Goal: Check status

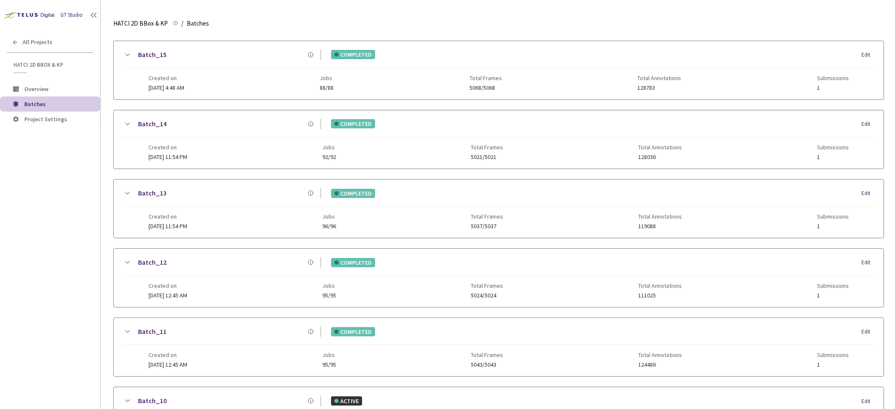
scroll to position [93, 0]
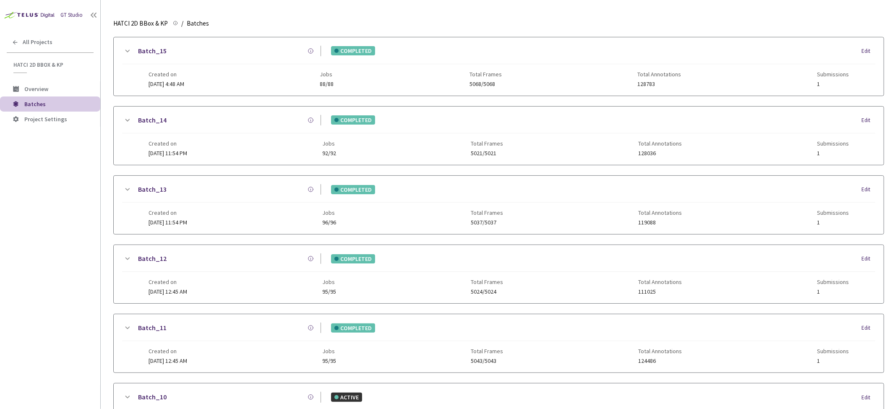
click at [130, 257] on icon at bounding box center [127, 259] width 10 height 10
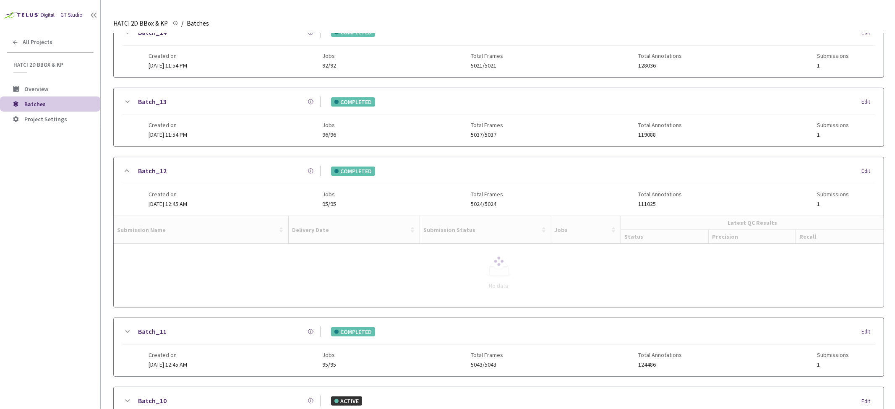
scroll to position [186, 0]
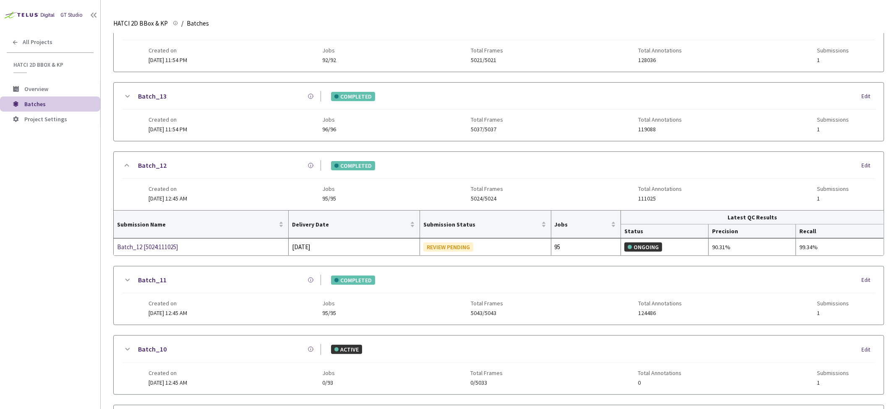
click at [127, 166] on icon at bounding box center [127, 165] width 10 height 10
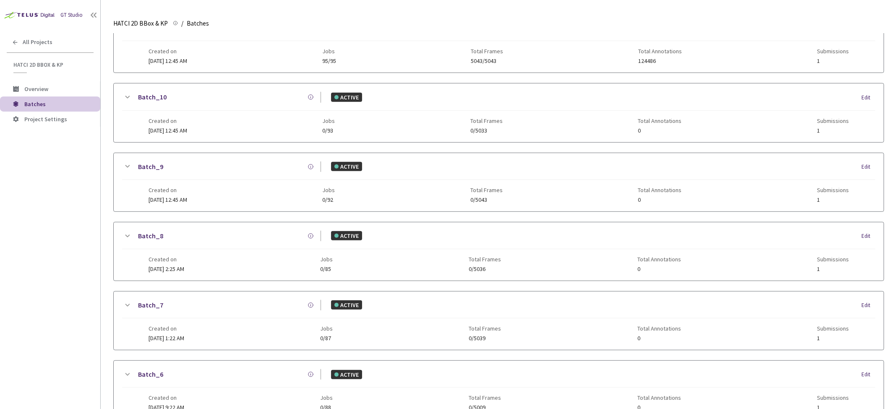
scroll to position [447, 0]
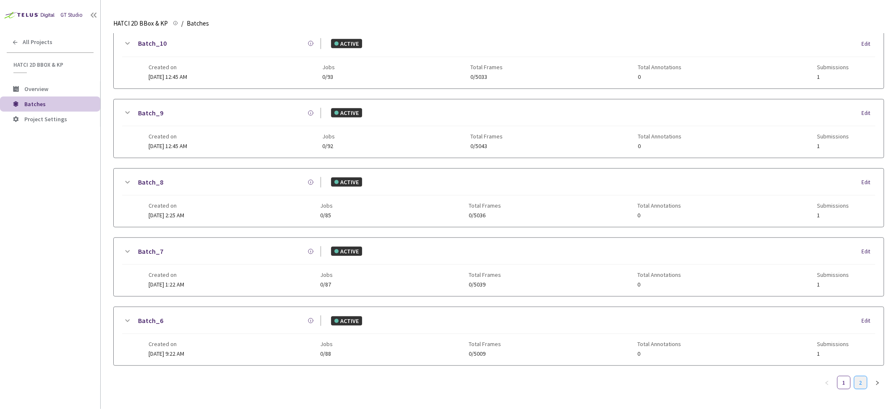
click at [854, 380] on link "2" at bounding box center [860, 382] width 13 height 13
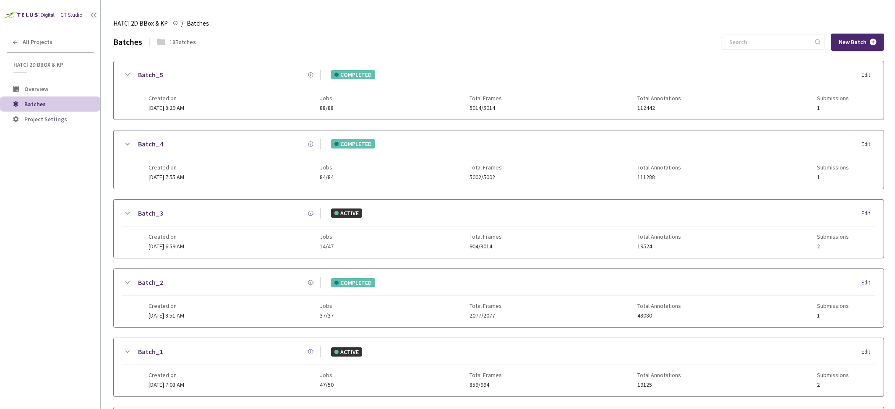
click at [126, 73] on icon at bounding box center [127, 75] width 10 height 10
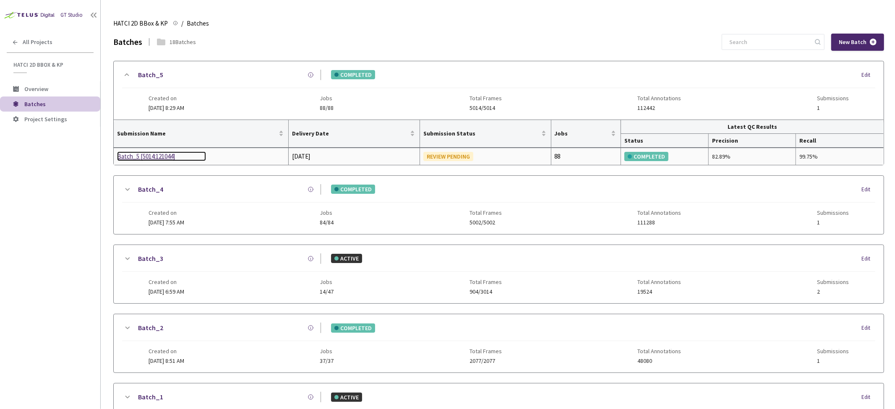
click at [154, 154] on div "Batch_5 [5014:121044]" at bounding box center [161, 156] width 89 height 10
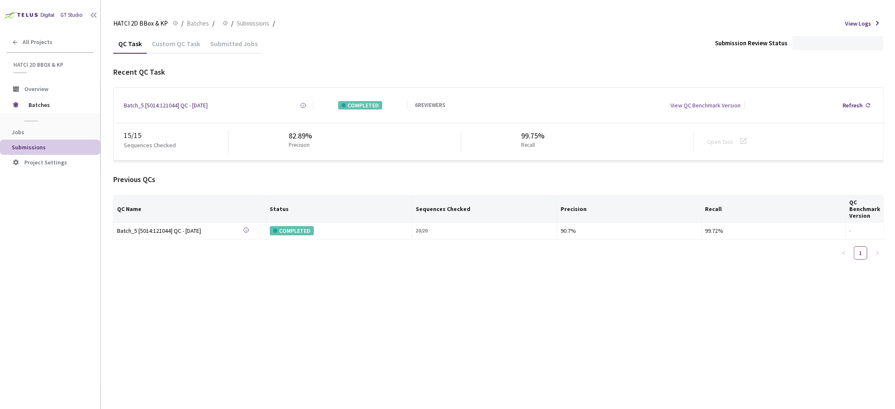
click at [240, 43] on div "Submitted Jobs" at bounding box center [233, 46] width 57 height 14
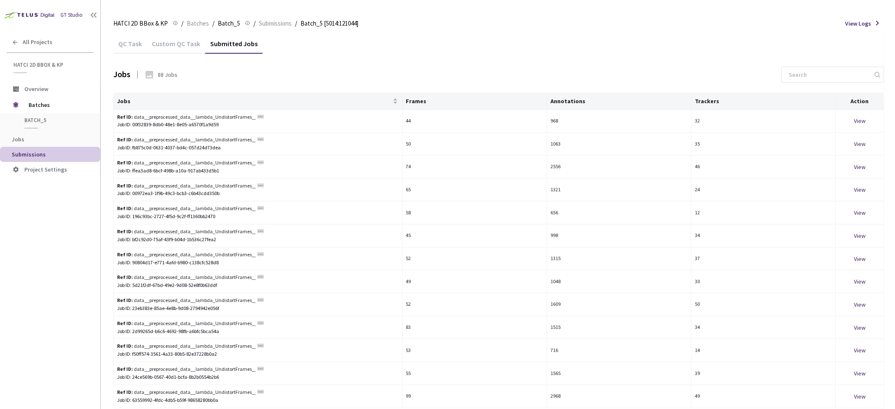
click at [183, 44] on div "Custom QC Task" at bounding box center [176, 46] width 58 height 14
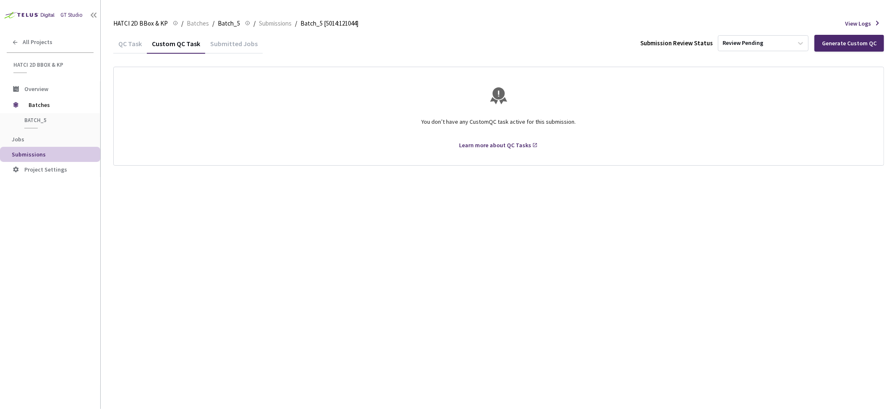
click at [122, 40] on div "QC Task" at bounding box center [130, 46] width 34 height 14
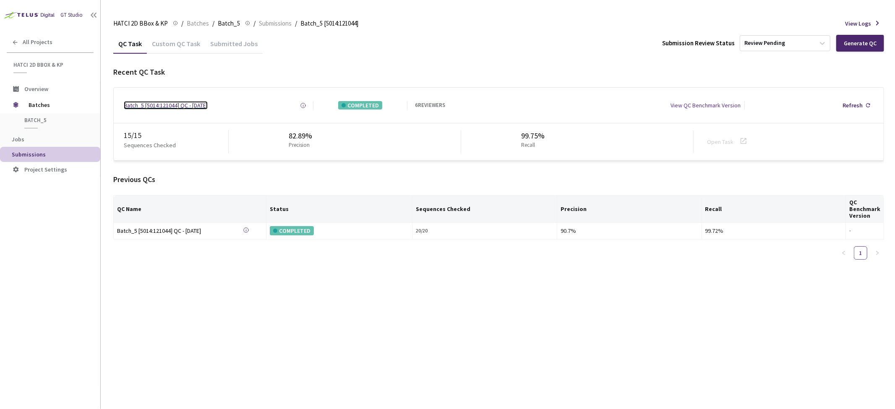
click at [160, 103] on div "Batch_5 [5014:121044] QC - [DATE]" at bounding box center [166, 105] width 84 height 8
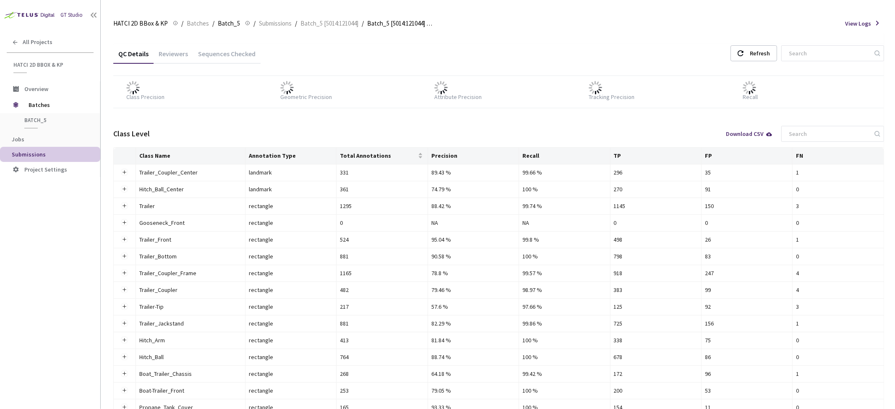
click at [175, 56] on div "Reviewers" at bounding box center [172, 56] width 39 height 14
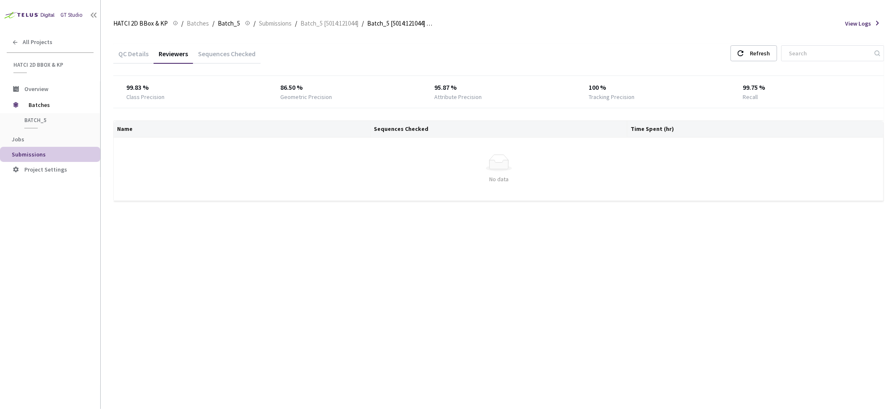
click at [216, 55] on div "Sequences Checked" at bounding box center [227, 56] width 68 height 14
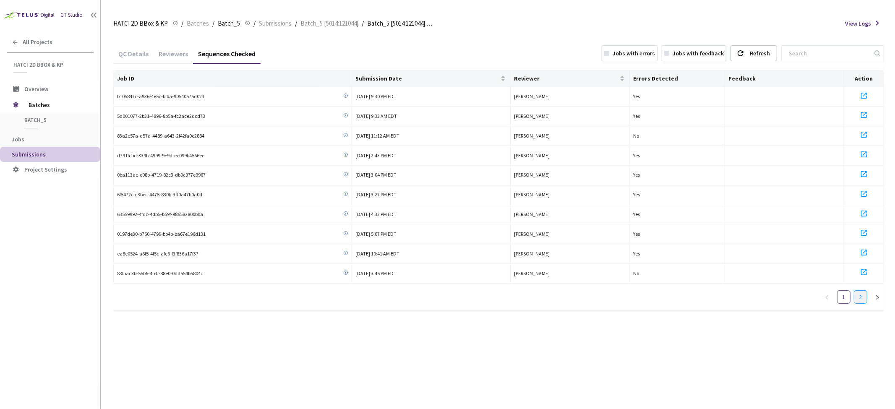
click at [856, 294] on link "2" at bounding box center [860, 297] width 13 height 13
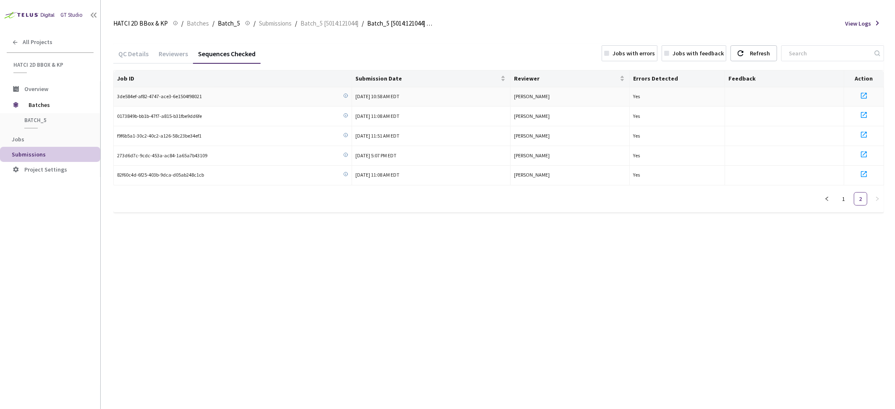
click at [865, 98] on icon at bounding box center [863, 96] width 10 height 10
click at [844, 199] on link "1" at bounding box center [843, 198] width 13 height 13
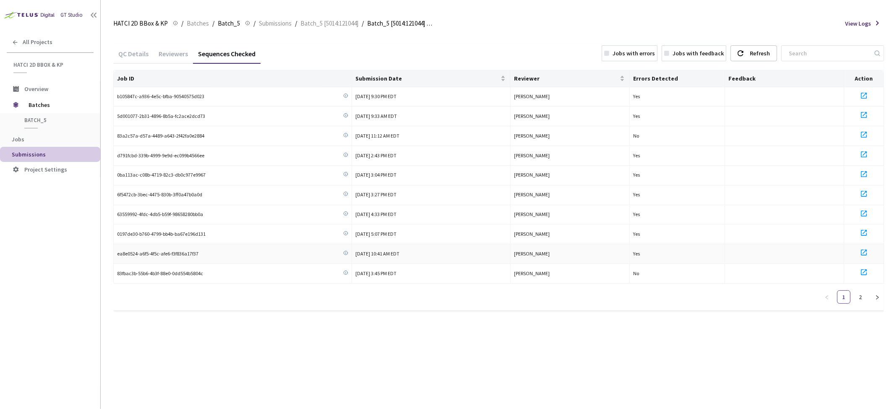
click at [862, 250] on icon at bounding box center [863, 252] width 10 height 10
click at [22, 333] on div "GT Studio All Projects HATCI 2D BBox & KP HATCI 2D BBox & KP Overview Batches B…" at bounding box center [50, 192] width 100 height 385
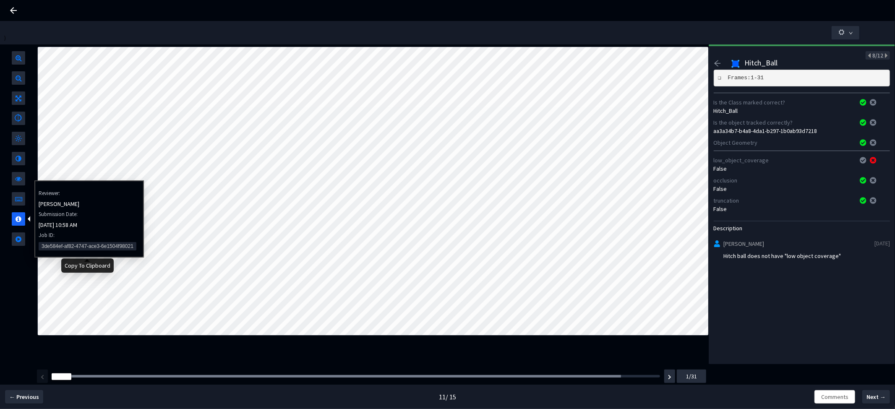
click at [42, 244] on span "3de584ef-af82-4747-ace3-6e1504f98021" at bounding box center [88, 246] width 98 height 8
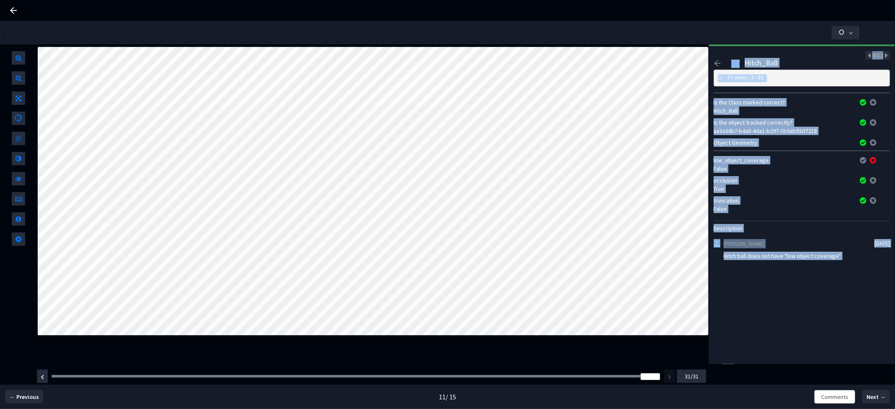
drag, startPoint x: 63, startPoint y: 376, endPoint x: 635, endPoint y: 355, distance: 572.0
click at [636, 355] on div ") Id List of Annotations 12 Trailer_Coupler_Center True, False, False, False 9-…" at bounding box center [447, 192] width 895 height 343
click at [764, 294] on div "8/12 Hitch_Ball ❏ Frames: 1-31 Is the Class marked correct? Hitch_Ball Is the o…" at bounding box center [801, 204] width 186 height 320
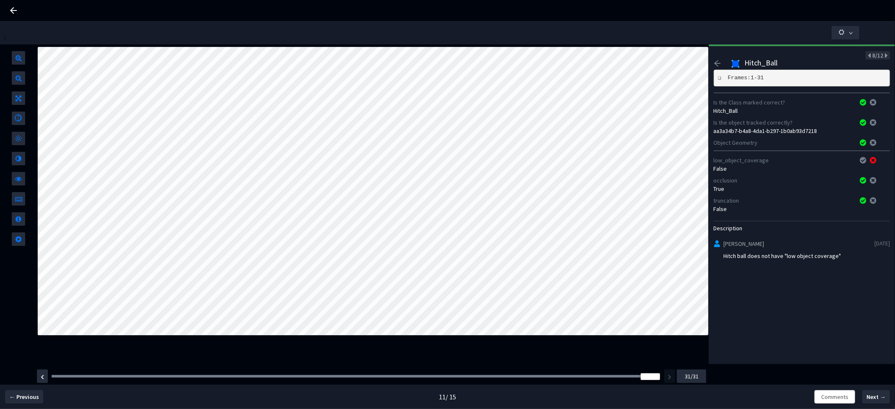
click at [749, 308] on div "8/12 Hitch_Ball ❏ Frames: 1-31 Is the Class marked correct? Hitch_Ball Is the o…" at bounding box center [801, 204] width 186 height 320
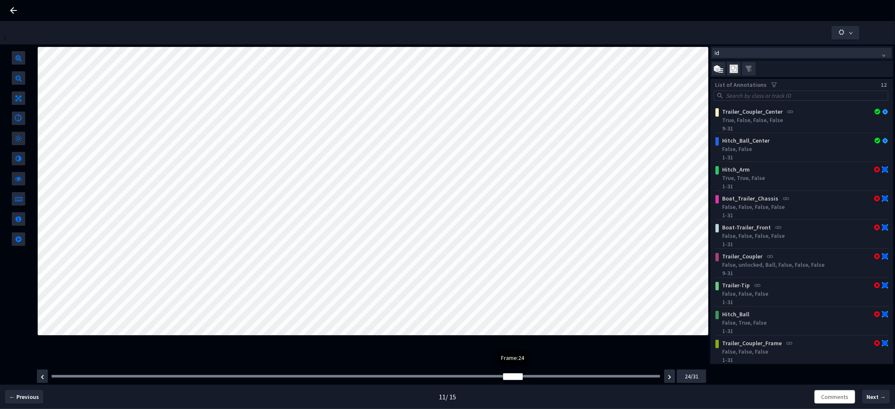
drag, startPoint x: 649, startPoint y: 376, endPoint x: 478, endPoint y: 368, distance: 171.3
click at [503, 373] on div at bounding box center [513, 376] width 20 height 7
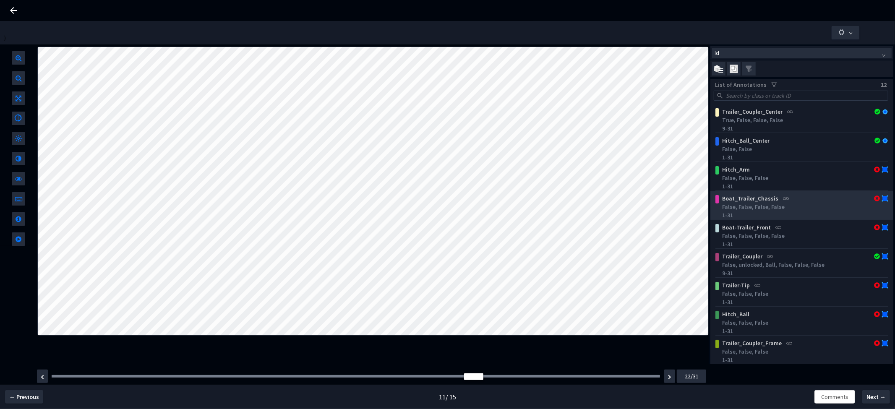
click at [790, 207] on div "False, False, False, False" at bounding box center [802, 207] width 163 height 8
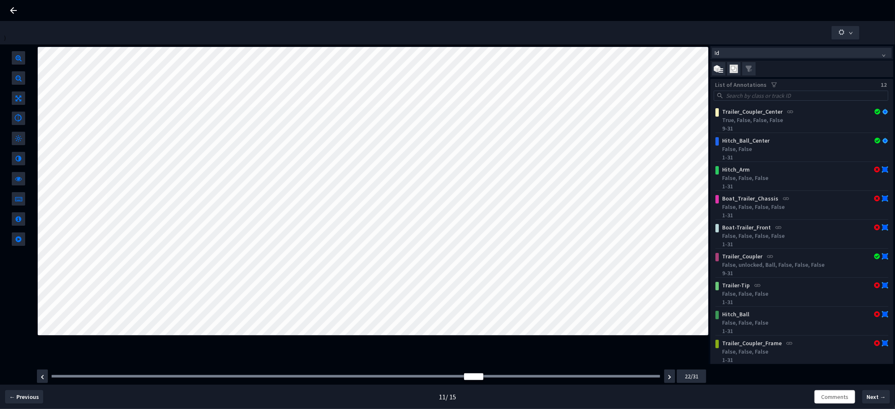
drag, startPoint x: 406, startPoint y: 375, endPoint x: 397, endPoint y: 376, distance: 9.3
click at [401, 376] on div "Frame : 22" at bounding box center [356, 376] width 608 height 3
click at [374, 373] on div "Frame : 17" at bounding box center [356, 376] width 614 height 8
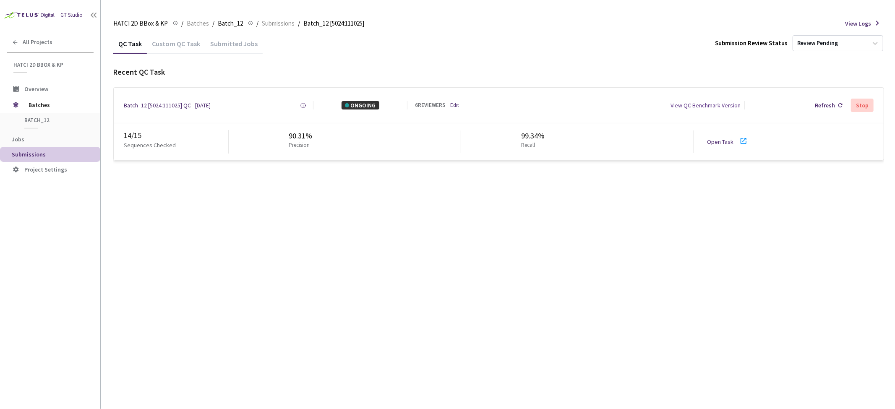
click at [722, 141] on link "Open Task" at bounding box center [720, 142] width 26 height 8
